Goal: Transaction & Acquisition: Purchase product/service

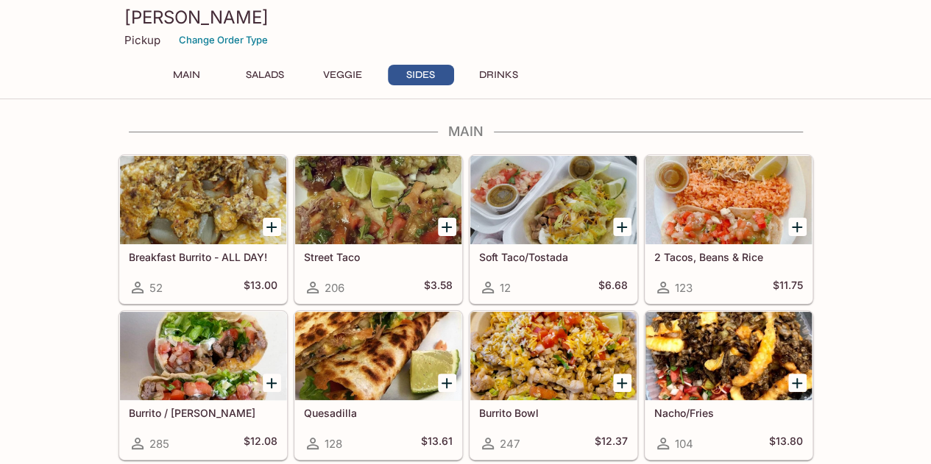
drag, startPoint x: 57, startPoint y: 320, endPoint x: 113, endPoint y: -24, distance: 348.2
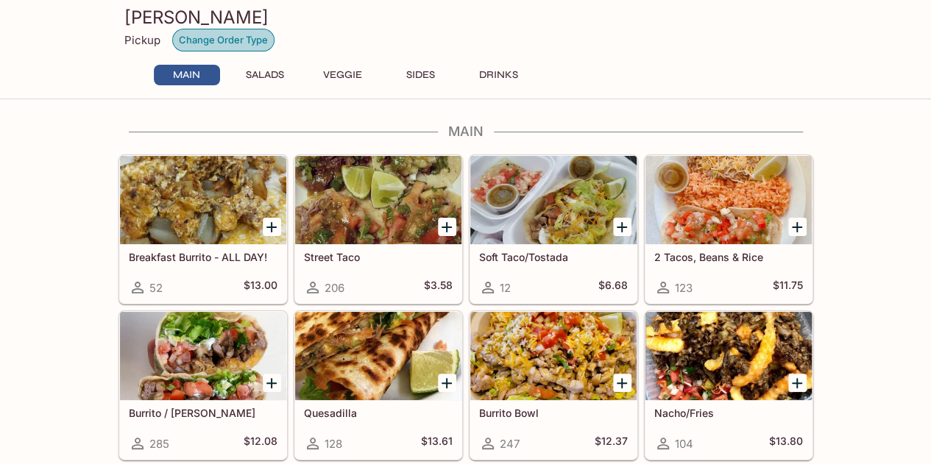
click at [209, 37] on button "Change Order Type" at bounding box center [223, 40] width 102 height 23
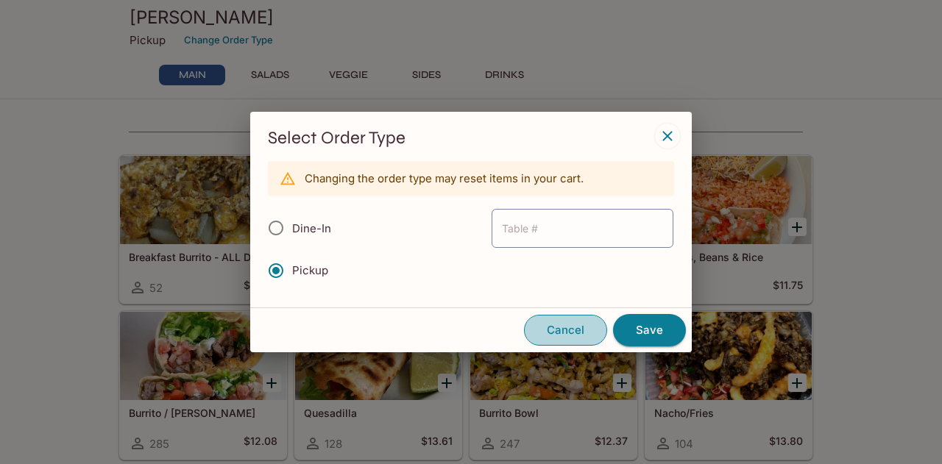
click at [578, 323] on button "Cancel" at bounding box center [565, 330] width 83 height 31
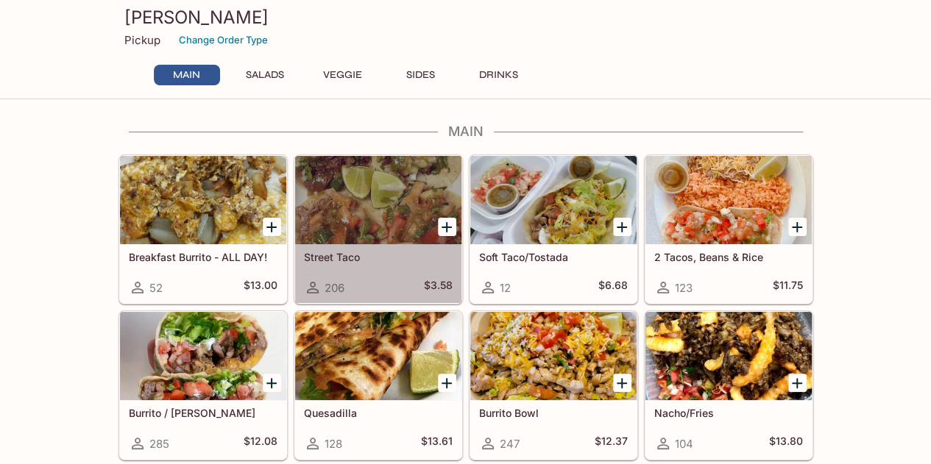
click at [353, 227] on div at bounding box center [378, 200] width 166 height 88
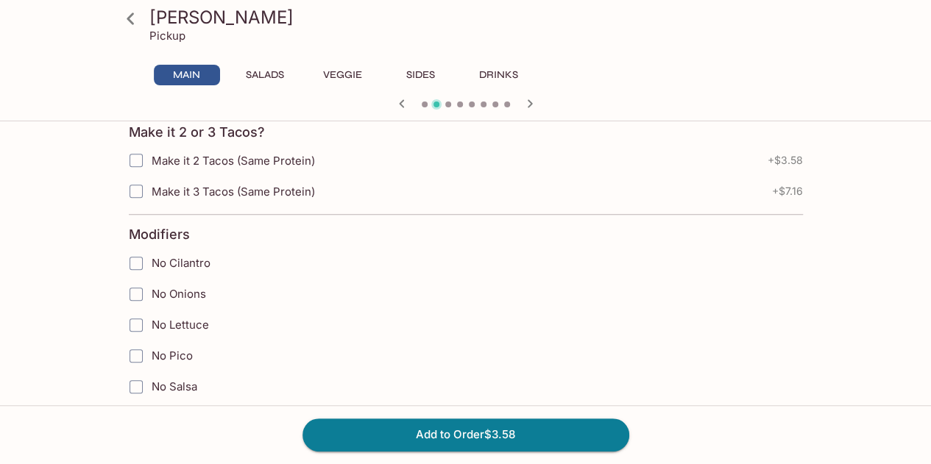
scroll to position [736, 0]
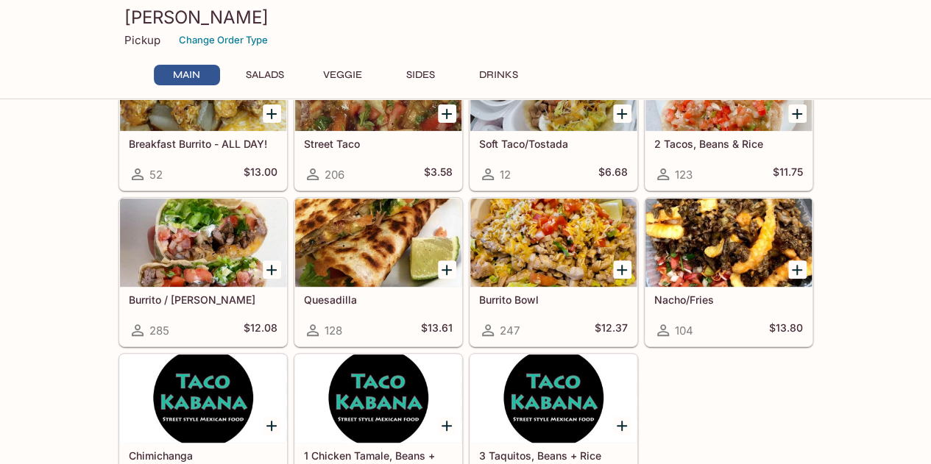
scroll to position [147, 0]
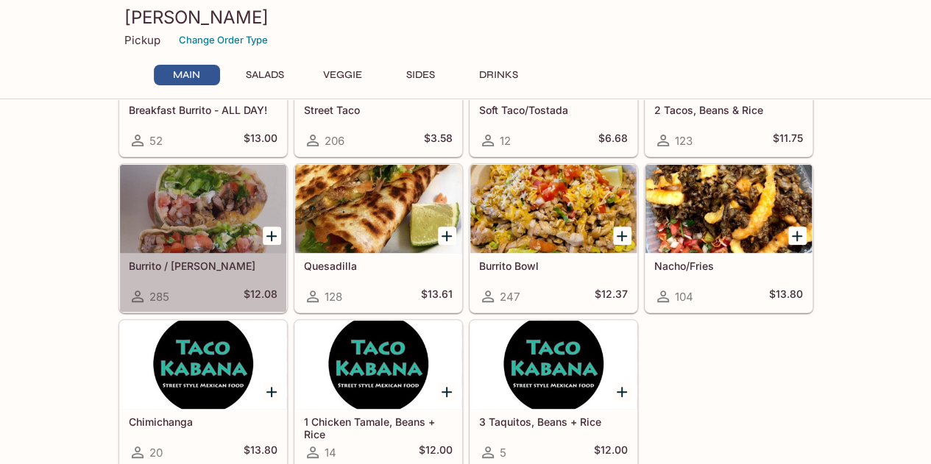
click at [184, 201] on div at bounding box center [203, 209] width 166 height 88
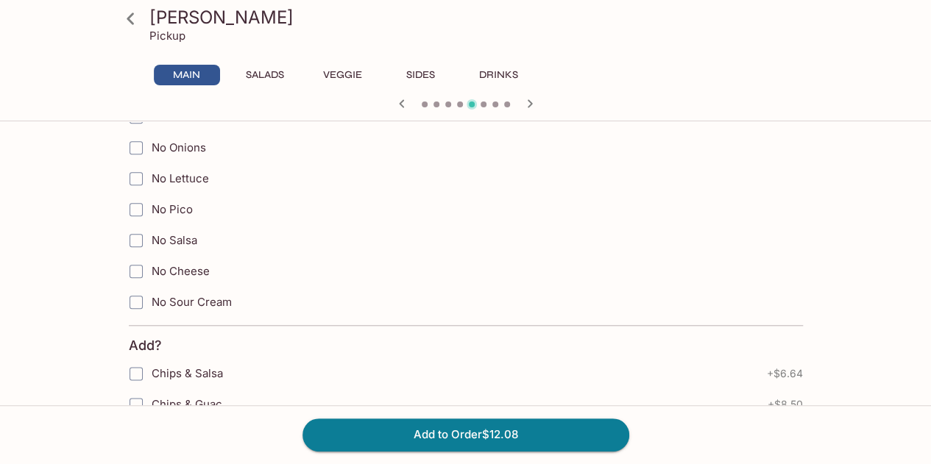
scroll to position [810, 0]
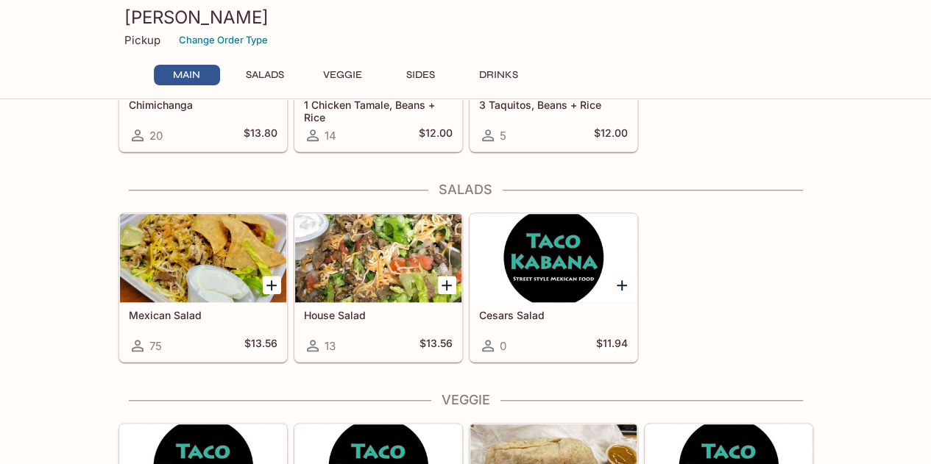
scroll to position [442, 0]
